Goal: Find specific page/section: Find specific page/section

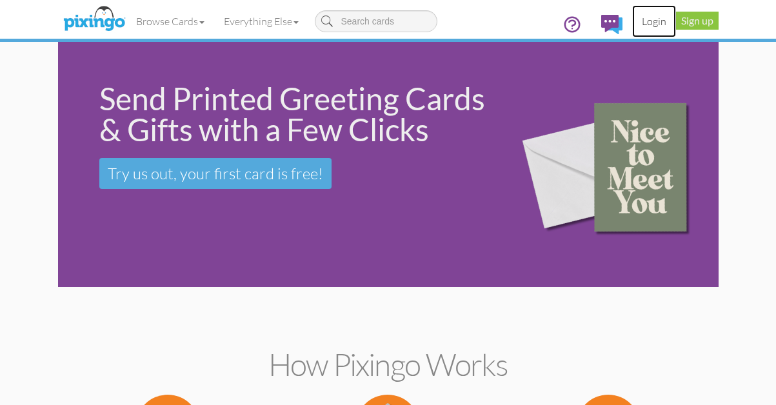
click at [653, 18] on link "Login" at bounding box center [654, 21] width 44 height 32
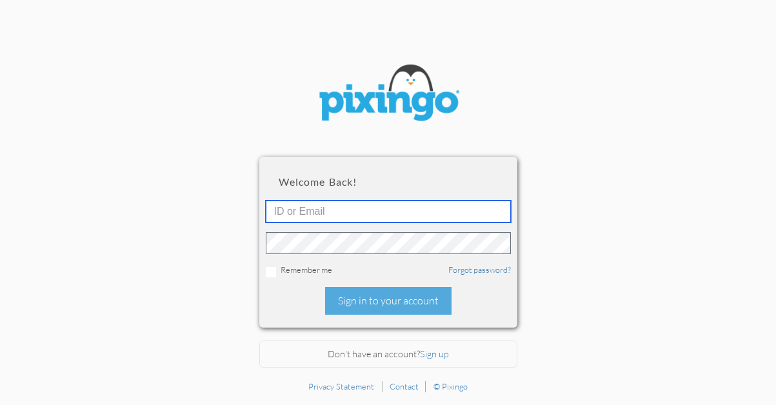
type input "5724"
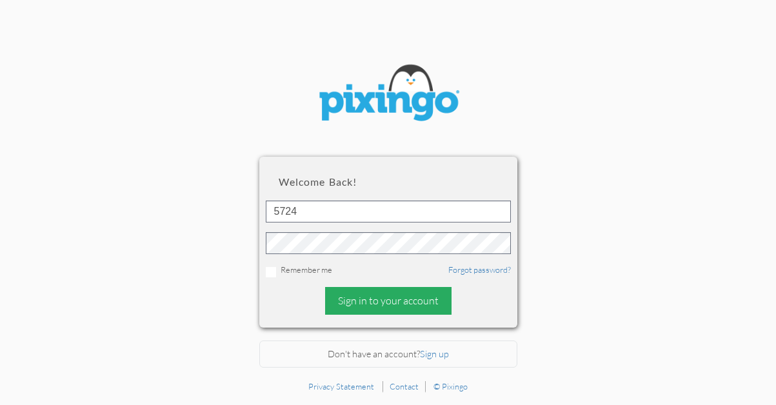
click at [400, 303] on div "Sign in to your account" at bounding box center [388, 301] width 126 height 28
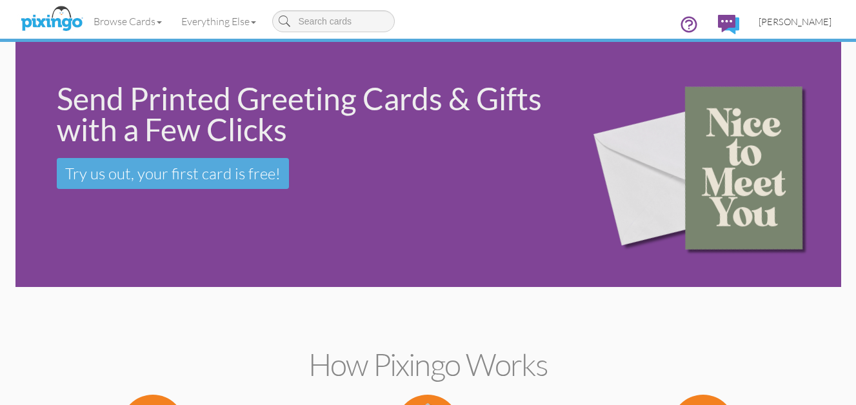
click at [785, 21] on span "[PERSON_NAME]" at bounding box center [795, 21] width 73 height 11
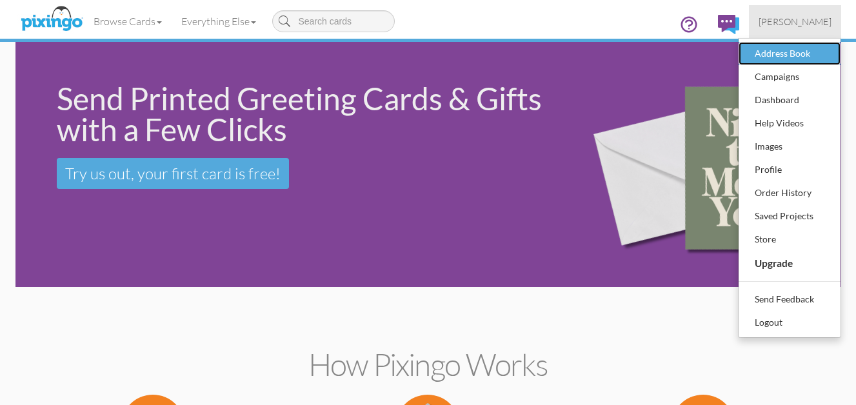
click at [779, 56] on div "Address Book" at bounding box center [790, 53] width 76 height 19
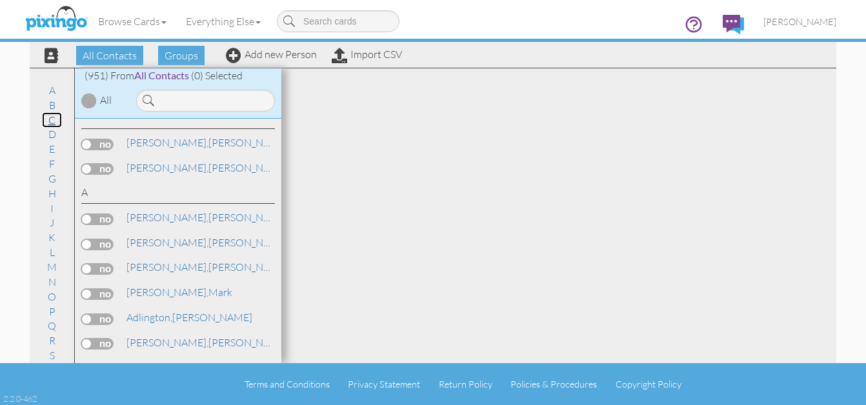
click at [51, 114] on link "C" at bounding box center [52, 119] width 20 height 15
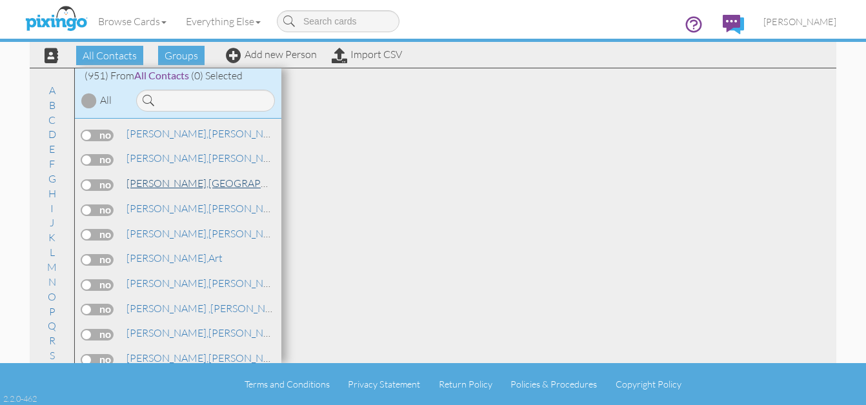
scroll to position [3065, 0]
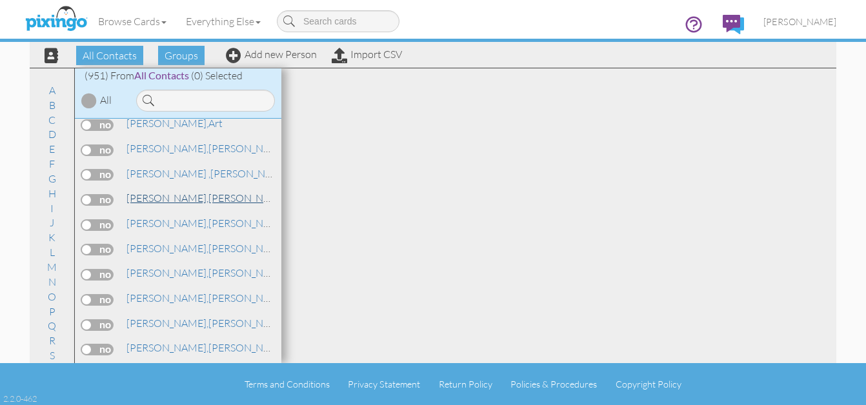
click at [148, 196] on span "[PERSON_NAME]," at bounding box center [167, 198] width 82 height 13
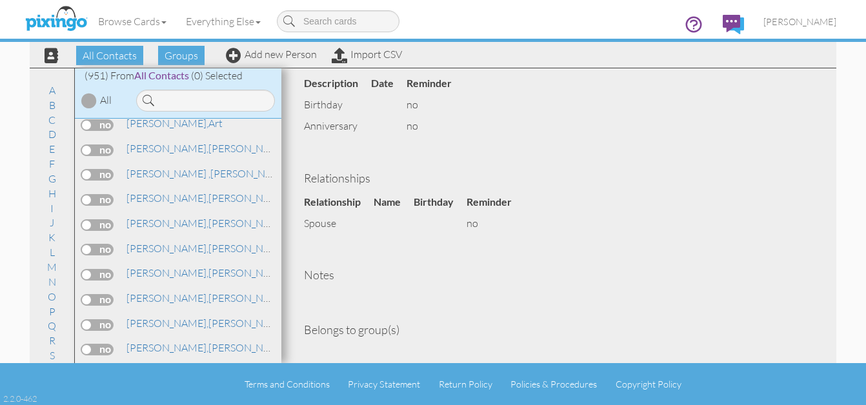
scroll to position [417, 0]
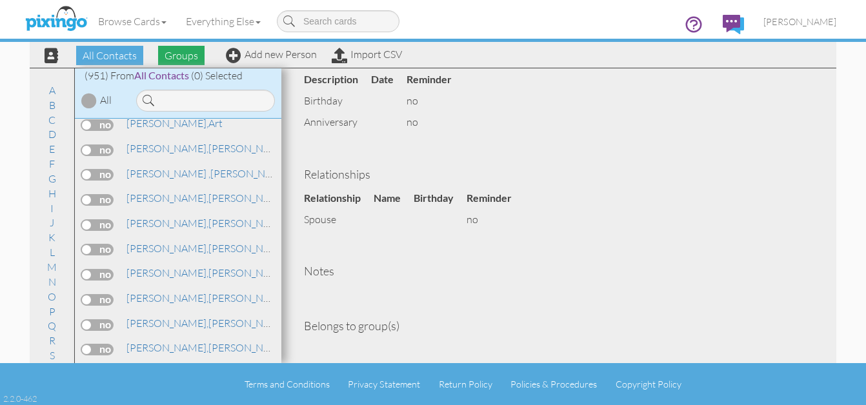
click at [186, 54] on span "Groups" at bounding box center [181, 55] width 46 height 19
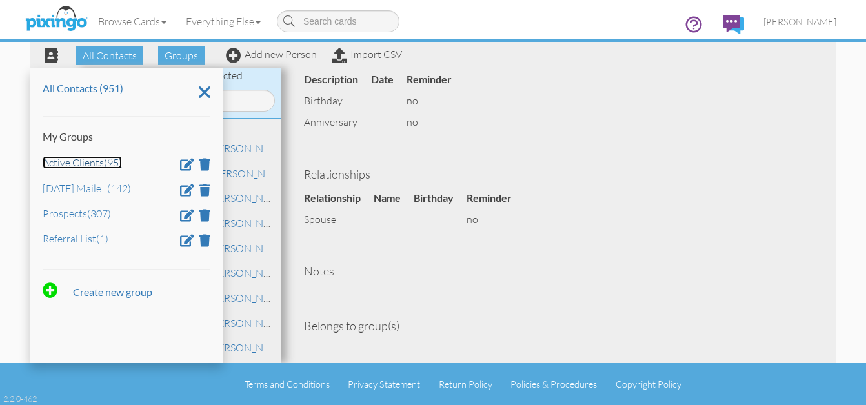
click at [86, 165] on link "Active Clients (95)" at bounding box center [82, 162] width 79 height 13
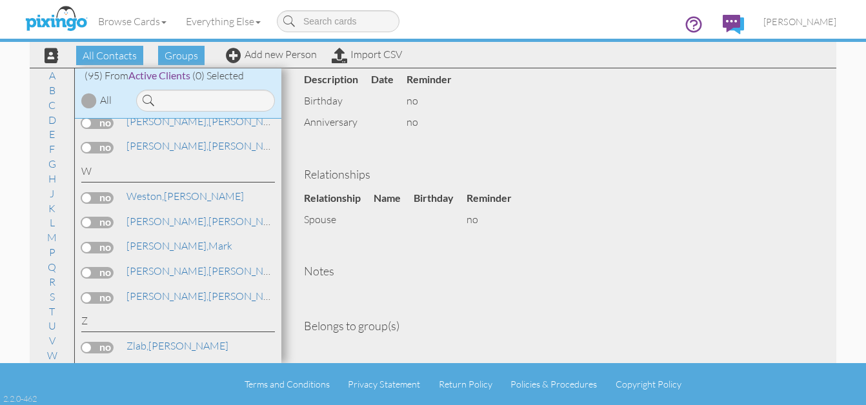
scroll to position [384, 0]
